Goal: Transaction & Acquisition: Purchase product/service

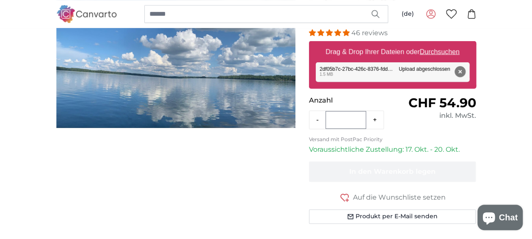
scroll to position [123, 0]
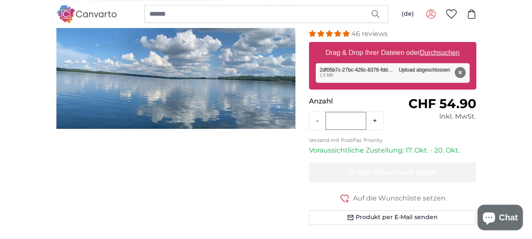
click at [461, 72] on button "Entfernen" at bounding box center [459, 72] width 11 height 11
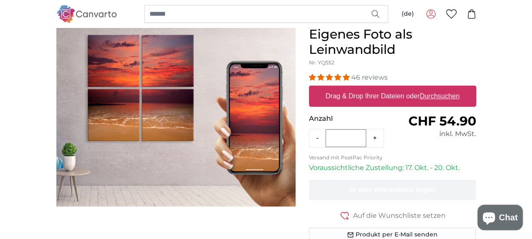
scroll to position [39, 0]
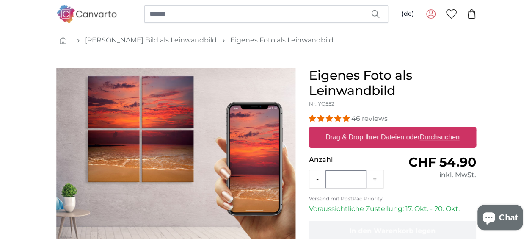
click at [431, 137] on u "Durchsuchen" at bounding box center [440, 136] width 40 height 7
click at [431, 129] on input "Drag & Drop Ihrer Dateien oder Durchsuchen" at bounding box center [392, 128] width 167 height 3
type input "**********"
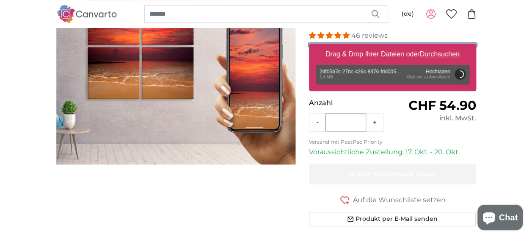
scroll to position [123, 0]
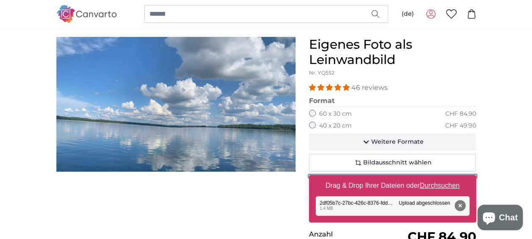
scroll to position [81, 0]
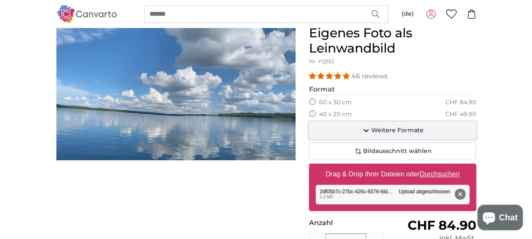
click at [368, 130] on icon "button" at bounding box center [367, 130] width 6 height 3
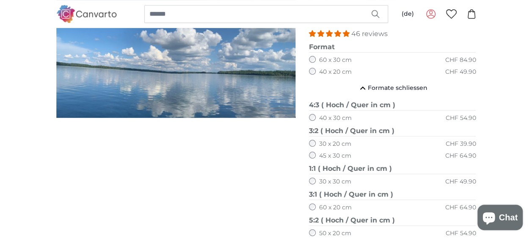
scroll to position [166, 0]
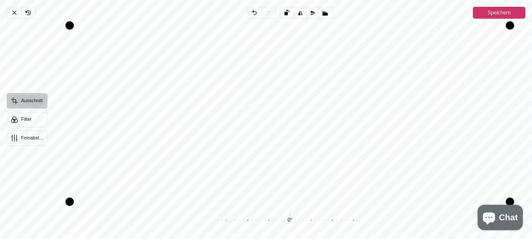
click at [505, 11] on span "Speichern" at bounding box center [499, 13] width 23 height 10
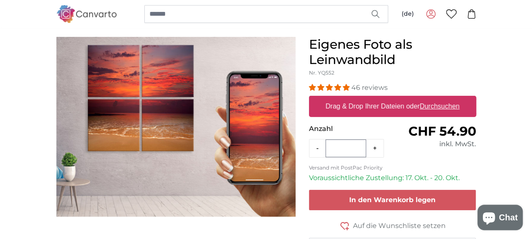
scroll to position [42, 0]
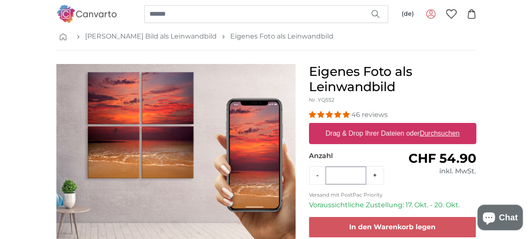
click at [432, 132] on u "Durchsuchen" at bounding box center [440, 133] width 40 height 7
click at [432, 125] on input "Drag & Drop Ihrer Dateien oder Durchsuchen" at bounding box center [392, 124] width 167 height 3
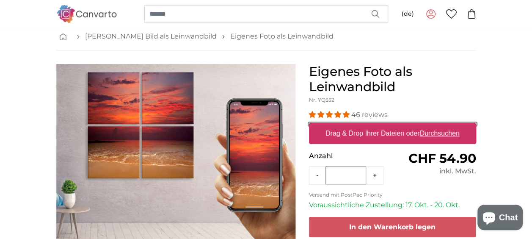
type input "**********"
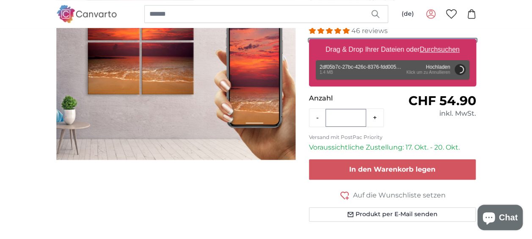
scroll to position [127, 0]
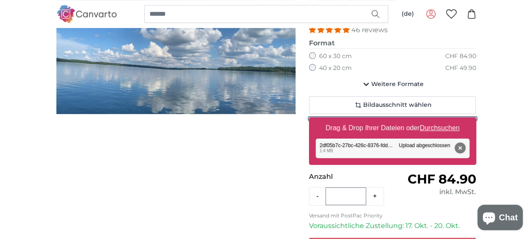
scroll to position [85, 0]
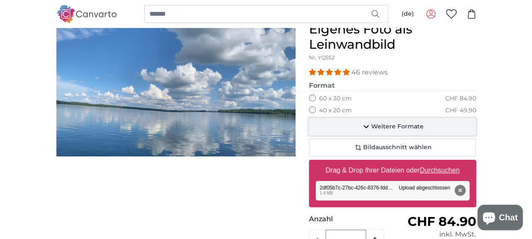
click at [367, 126] on icon "button" at bounding box center [367, 126] width 6 height 3
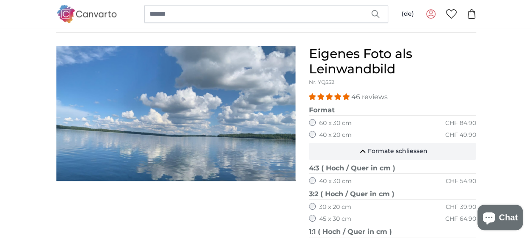
scroll to position [0, 0]
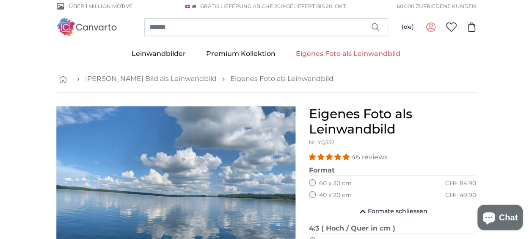
click at [311, 50] on link "Eigenes Foto als Leinwandbild" at bounding box center [348, 54] width 125 height 22
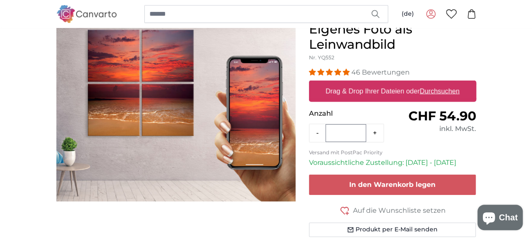
click at [432, 91] on u "Durchsuchen" at bounding box center [440, 90] width 40 height 7
click at [432, 83] on input "Drag & Drop Ihrer Dateien oder Durchsuchen" at bounding box center [392, 81] width 167 height 3
type input "**********"
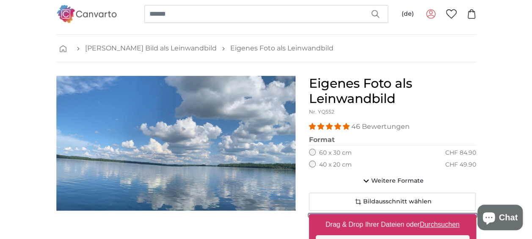
scroll to position [85, 0]
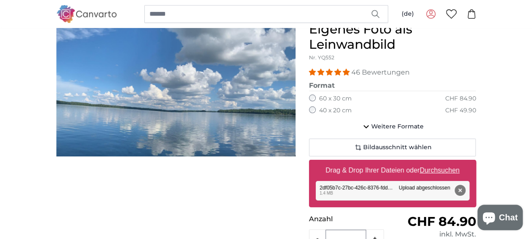
click at [460, 187] on button "Entfernen" at bounding box center [459, 190] width 11 height 11
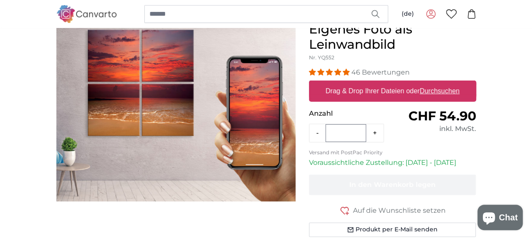
click at [439, 91] on u "Durchsuchen" at bounding box center [440, 90] width 40 height 7
click at [439, 83] on input "Drag & Drop Ihrer Dateien oder Durchsuchen" at bounding box center [392, 81] width 167 height 3
type input "**********"
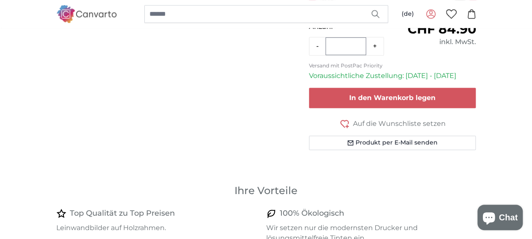
scroll to position [296, 0]
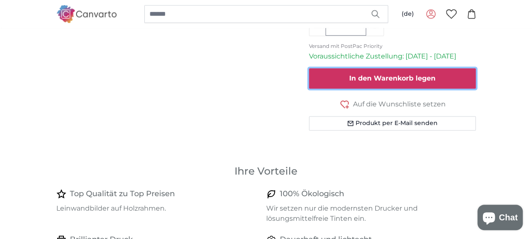
click at [404, 74] on span "In den Warenkorb legen" at bounding box center [392, 78] width 86 height 8
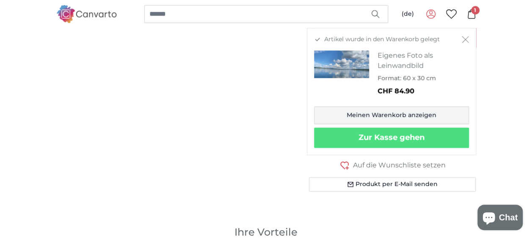
scroll to position [254, 0]
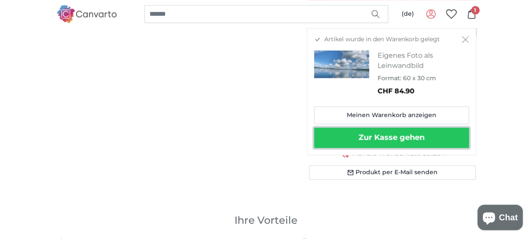
click at [389, 136] on button "Zur Kasse gehen" at bounding box center [391, 137] width 155 height 20
